Goal: Information Seeking & Learning: Learn about a topic

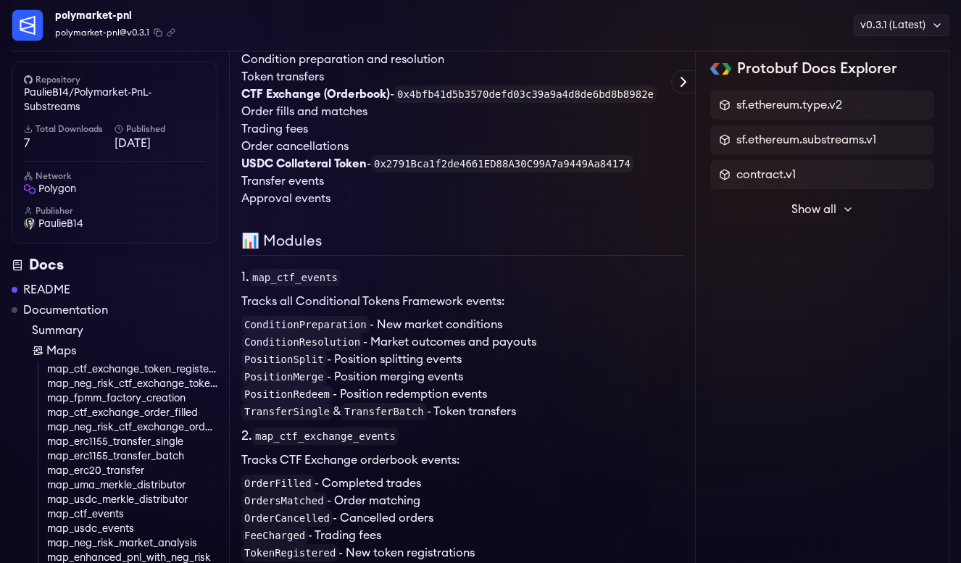
scroll to position [481, 0]
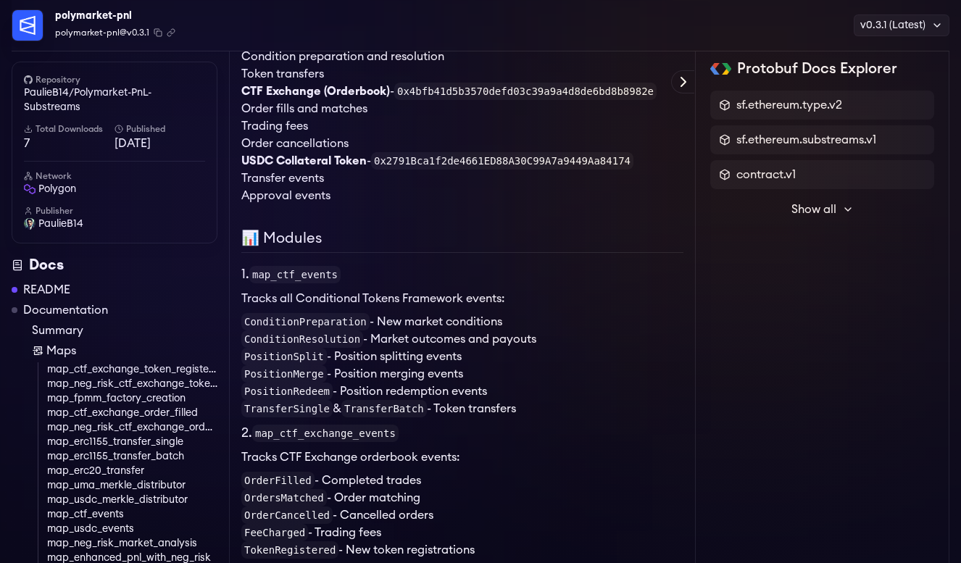
click at [610, 299] on p "Tracks all Conditional Tokens Framework events:" at bounding box center [462, 298] width 442 height 17
click at [612, 354] on li "PositionSplit - Position splitting events" at bounding box center [462, 356] width 442 height 17
click at [449, 355] on li "PositionSplit - Position splitting events" at bounding box center [462, 356] width 442 height 17
click at [449, 360] on li "PositionSplit - Position splitting events" at bounding box center [462, 356] width 442 height 17
click at [450, 318] on li "ConditionPreparation - New market conditions" at bounding box center [462, 321] width 442 height 17
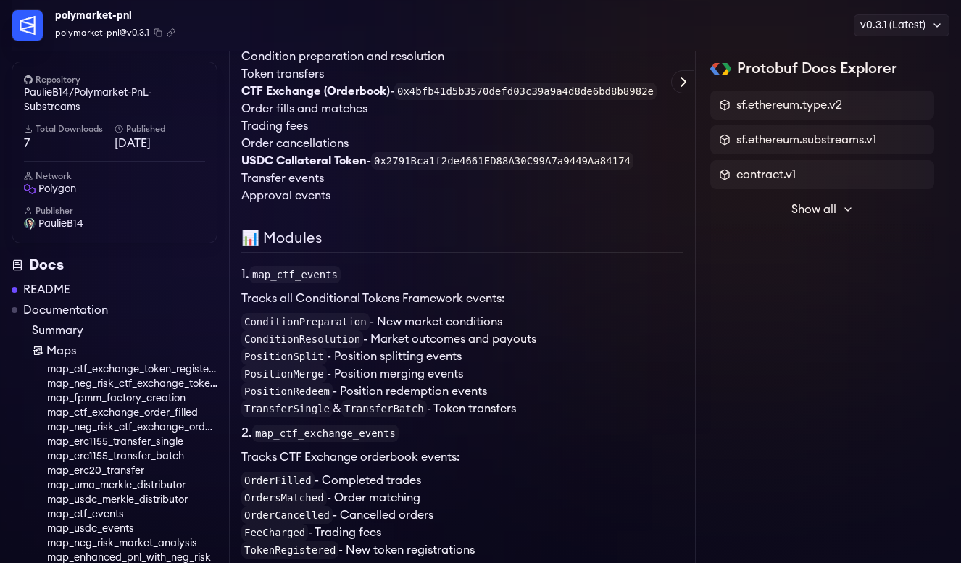
scroll to position [370, 0]
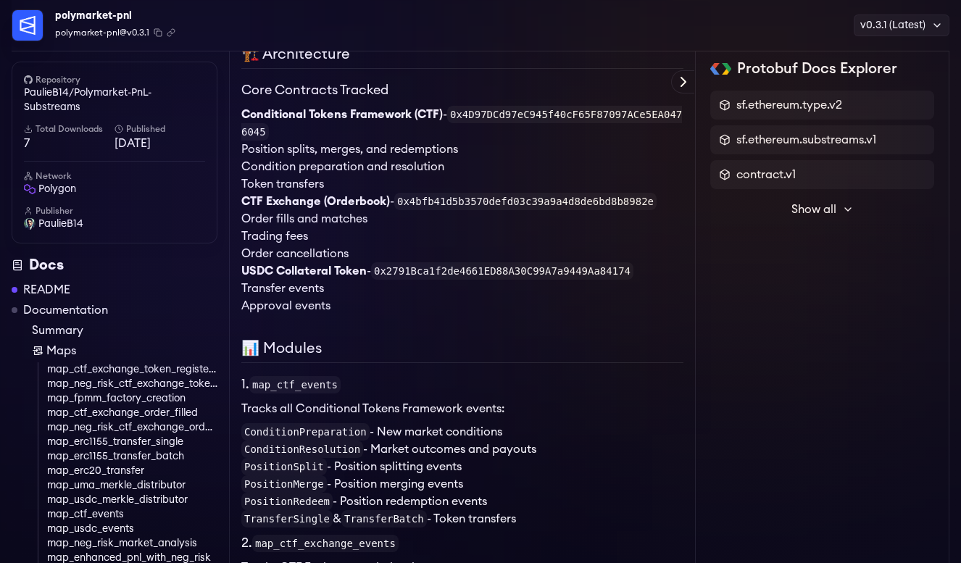
click at [447, 270] on code "0x2791Bca1f2de4661ED88A30C99A7a9449Aa84174" at bounding box center [502, 270] width 262 height 17
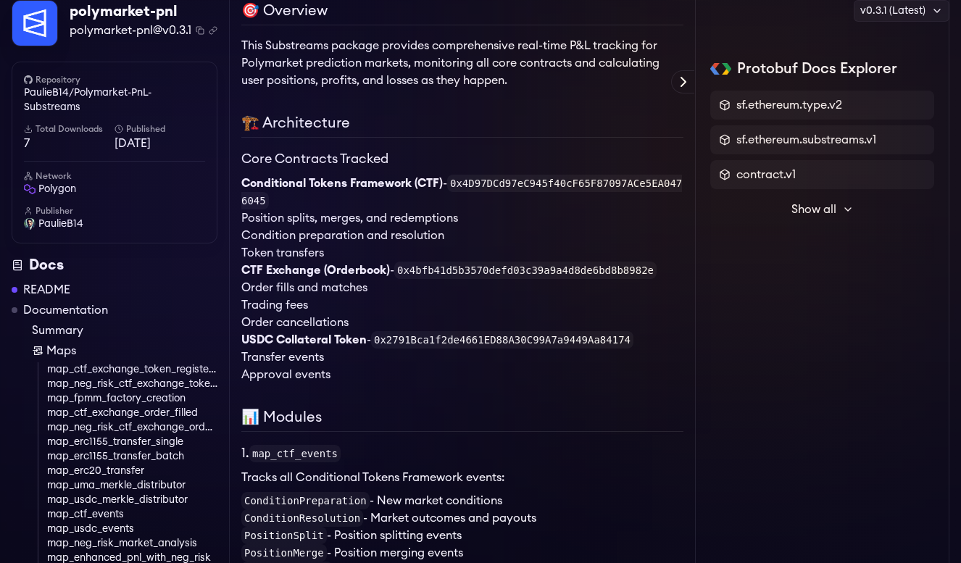
scroll to position [0, 0]
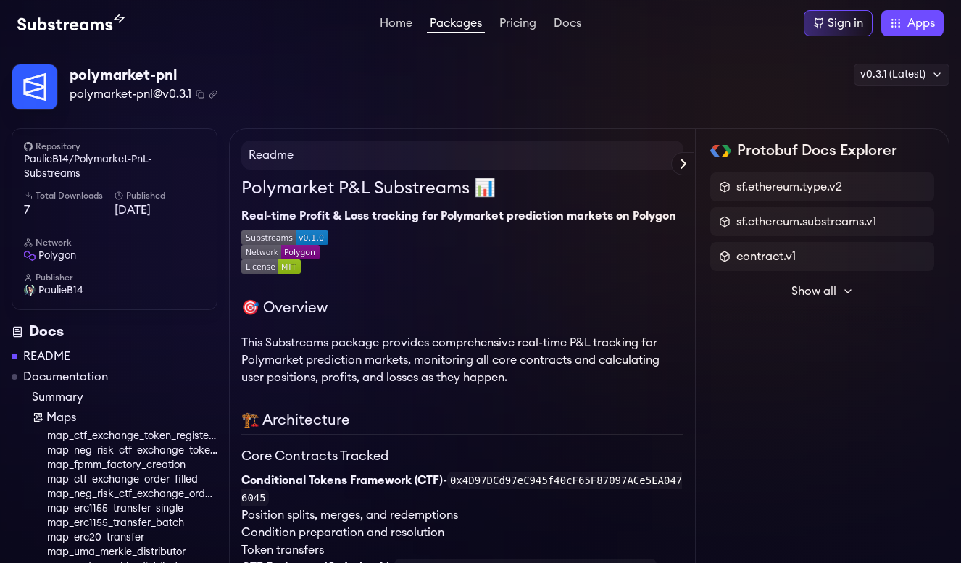
click at [447, 270] on link at bounding box center [462, 267] width 442 height 14
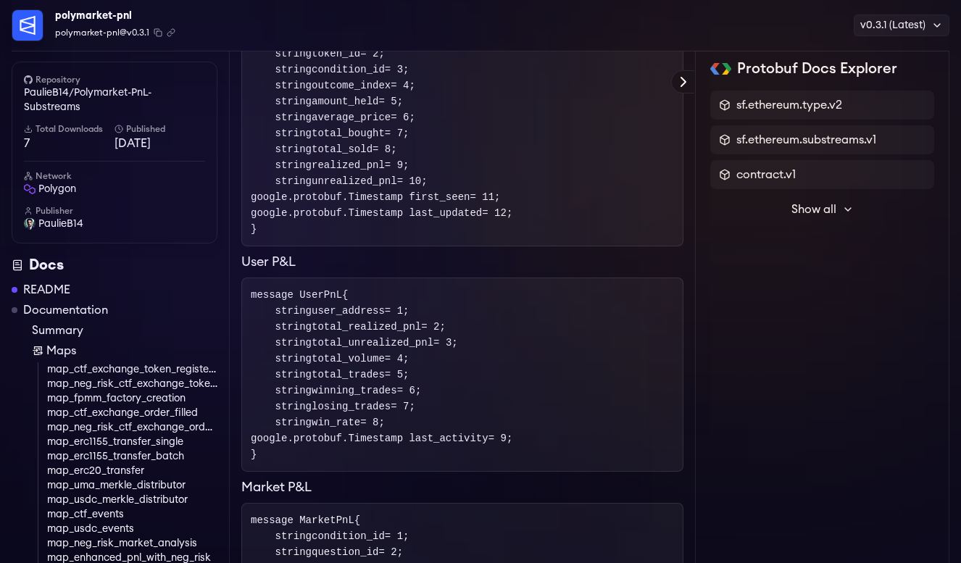
scroll to position [2100, 0]
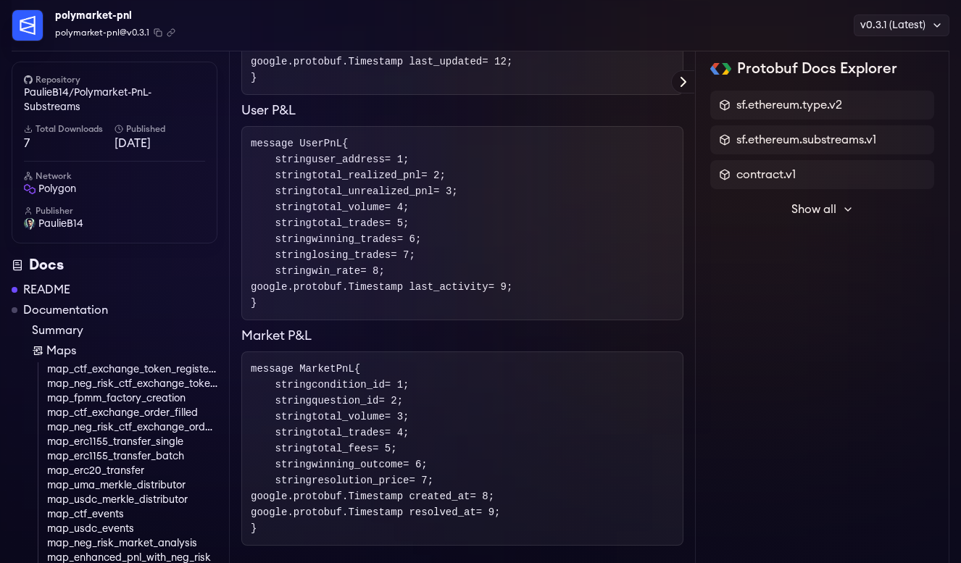
click at [149, 385] on link "map_neg_risk_ctf_exchange_token_registered" at bounding box center [132, 384] width 170 height 14
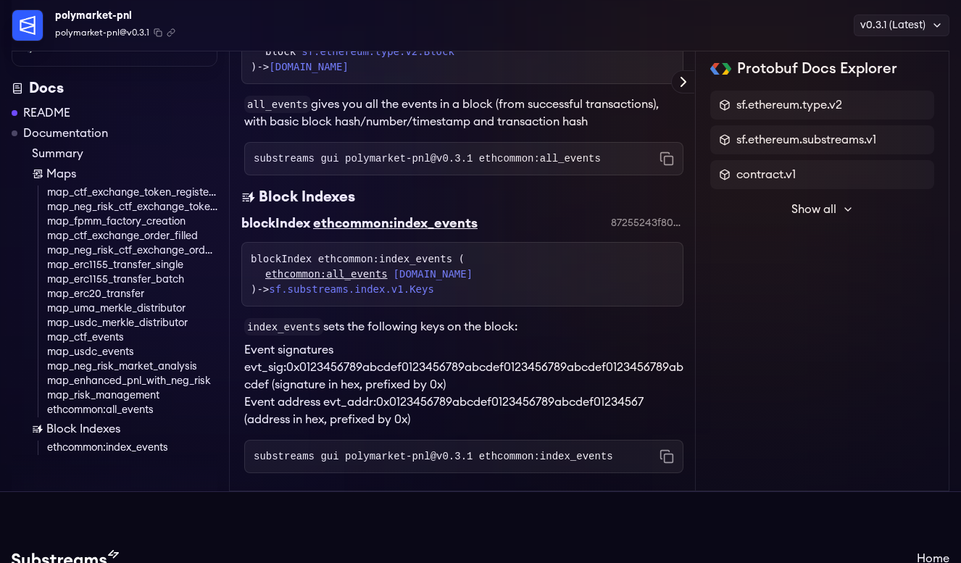
scroll to position [6875, 0]
click at [89, 143] on link "Documentation" at bounding box center [65, 133] width 85 height 17
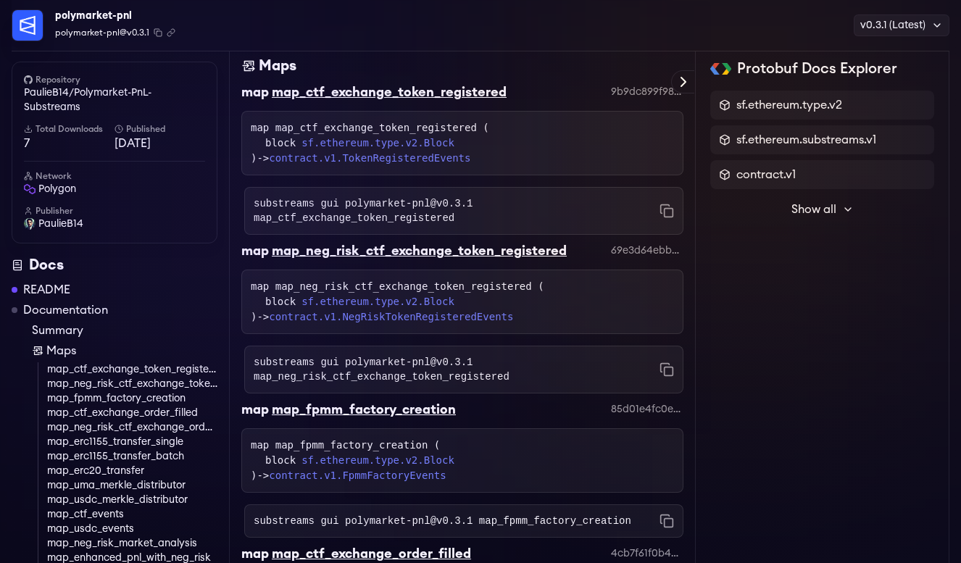
scroll to position [4169, 0]
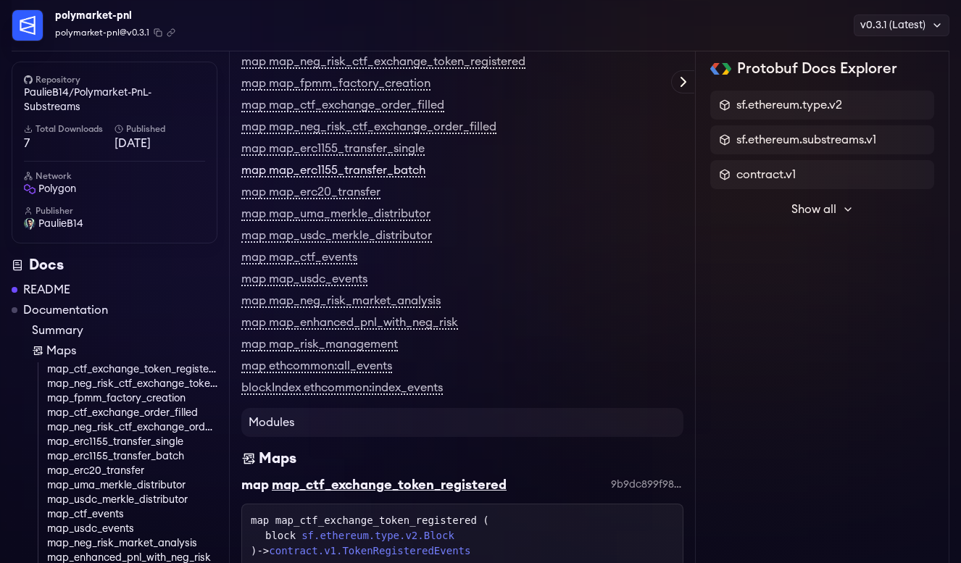
click at [331, 178] on link "map map_erc1155_transfer_batch" at bounding box center [333, 171] width 184 height 13
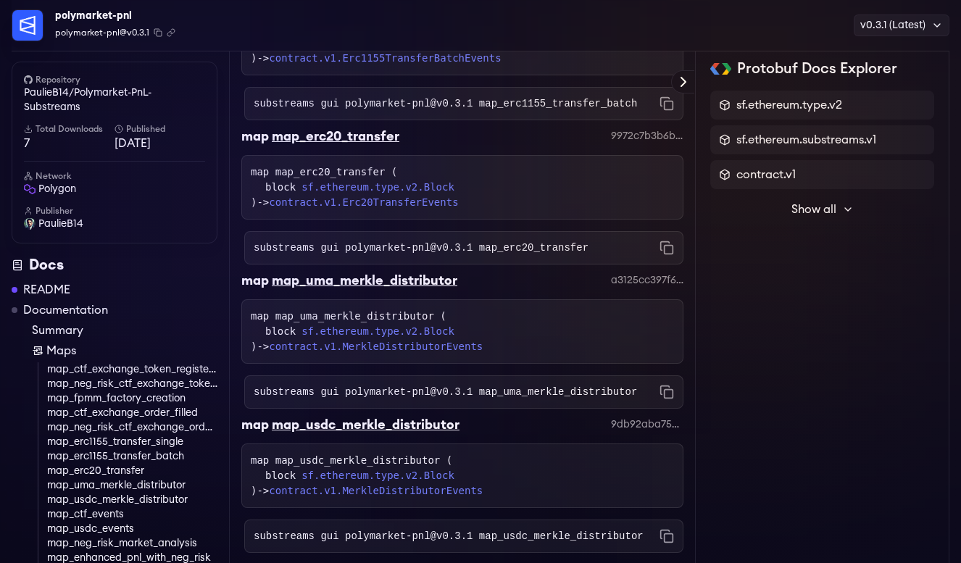
scroll to position [5577, 0]
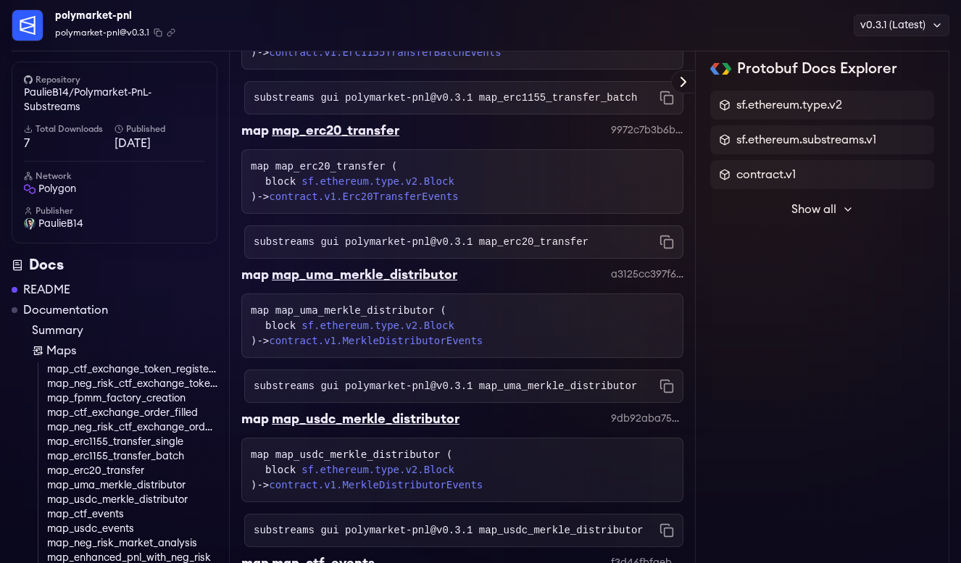
click at [312, 141] on div "map_erc20_transfer" at bounding box center [336, 130] width 128 height 20
click at [650, 149] on div "map map_erc20_transfer 9972c7b3b6b8c6dc38ef1f21648a32ca0ea092f5" at bounding box center [462, 134] width 442 height 29
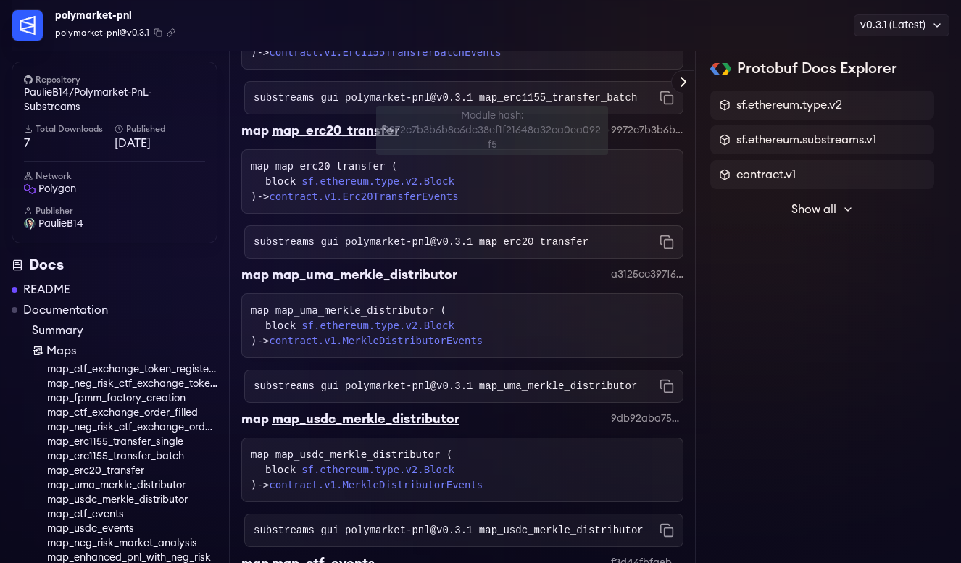
click at [650, 138] on div "9972c7b3b6b8c6dc38ef1f21648a32ca0ea092f5" at bounding box center [647, 130] width 72 height 14
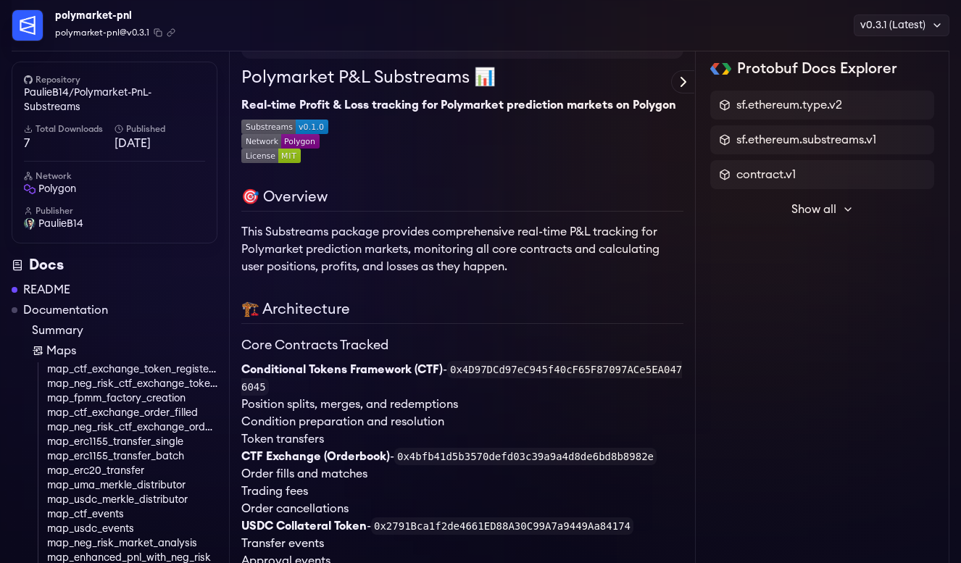
scroll to position [0, 0]
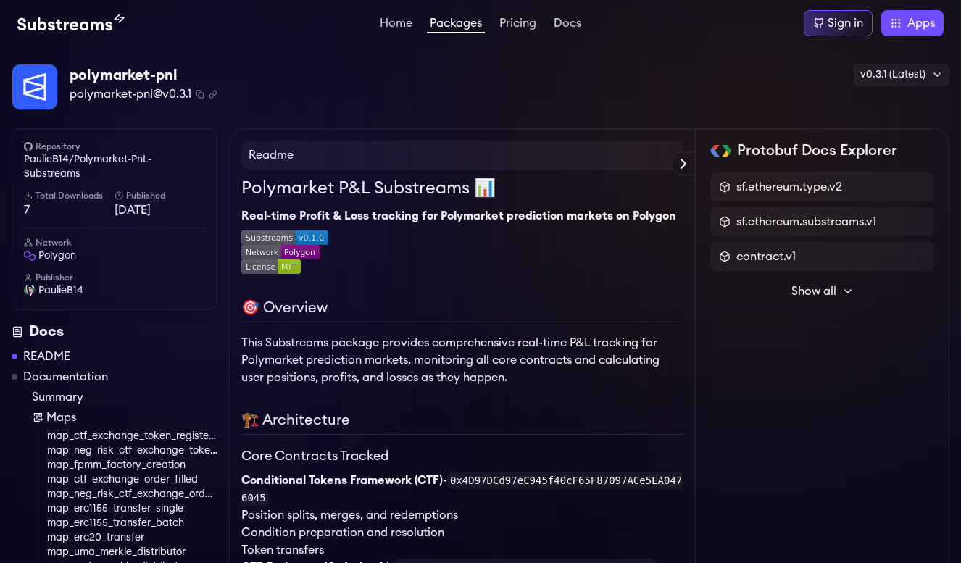
click at [434, 154] on h4 "Readme" at bounding box center [462, 155] width 442 height 29
click at [286, 157] on h4 "Readme" at bounding box center [462, 155] width 442 height 29
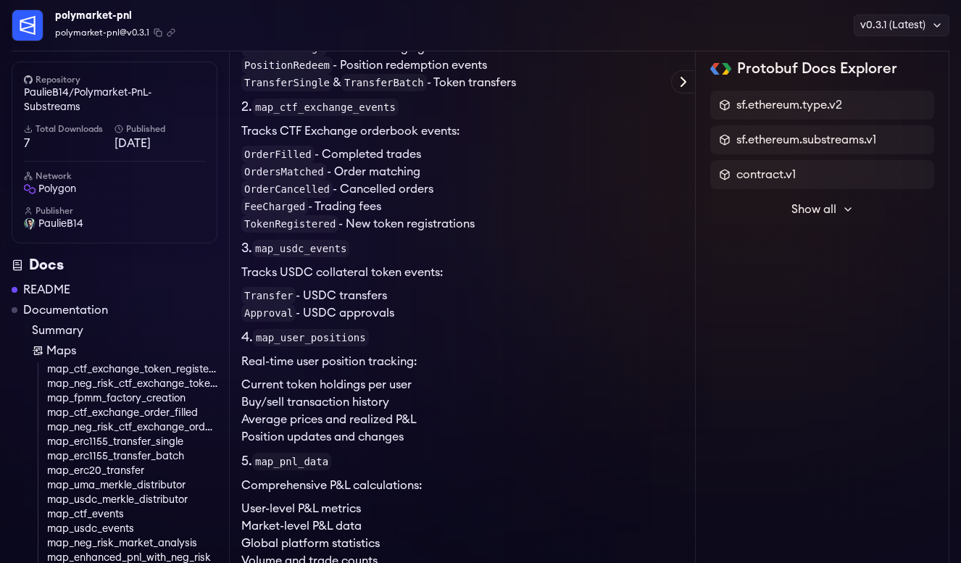
scroll to position [721, 0]
